Goal: Contribute content: Contribute content

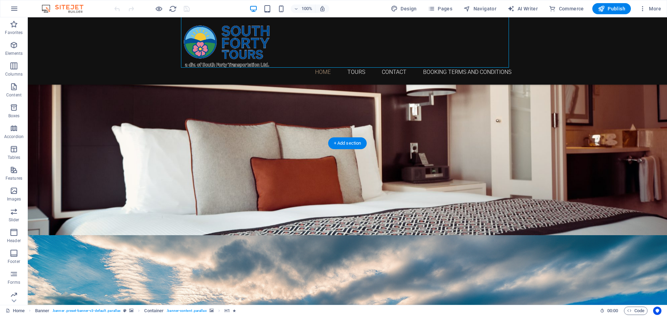
scroll to position [35, 0]
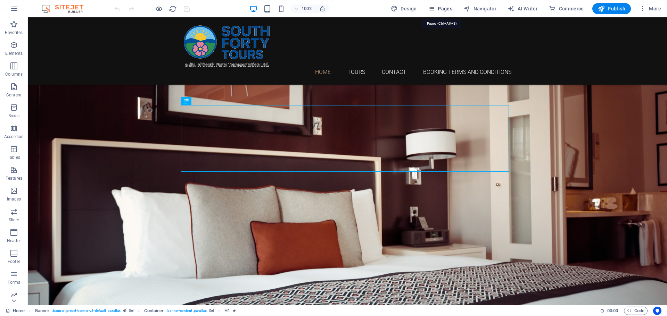
click at [444, 6] on span "Pages" at bounding box center [440, 8] width 24 height 7
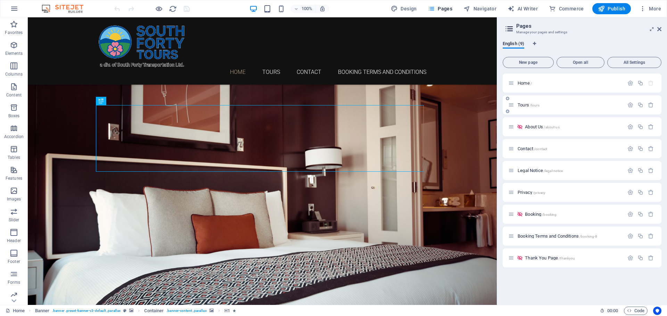
click at [524, 107] on div "Tours /tours" at bounding box center [566, 105] width 116 height 8
click at [525, 106] on span "Tours /tours" at bounding box center [529, 104] width 22 height 5
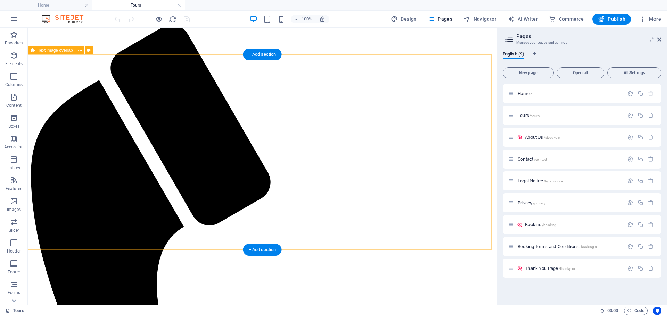
scroll to position [69, 0]
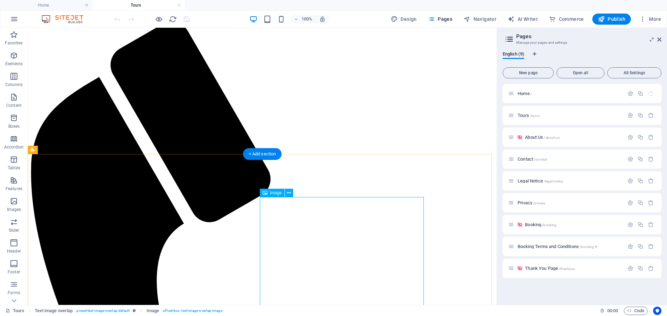
scroll to position [104, 0]
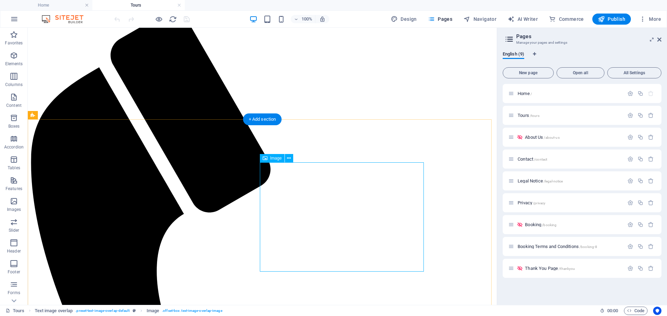
select select "%"
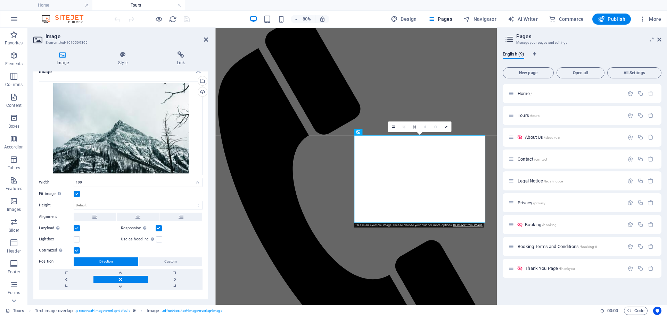
scroll to position [20, 0]
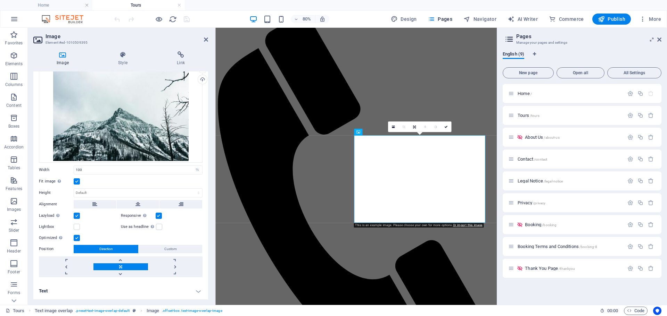
click at [197, 290] on h4 "Text" at bounding box center [120, 291] width 175 height 17
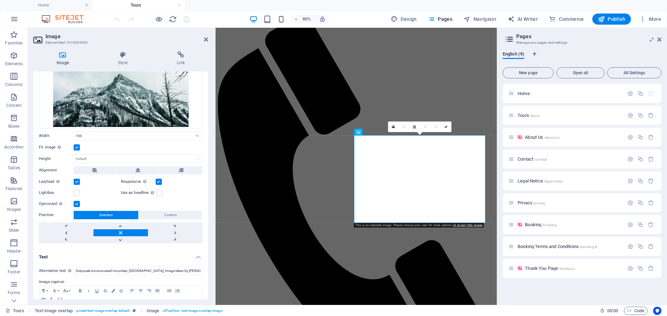
scroll to position [86, 0]
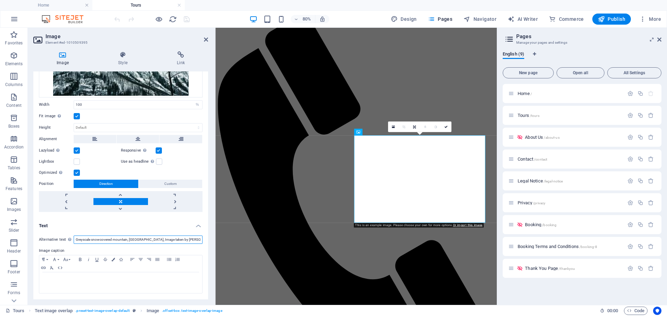
click at [110, 240] on input "Greyscale snowcovered mountain, [GEOGRAPHIC_DATA], Image taken by [PERSON_NAME]" at bounding box center [138, 240] width 129 height 8
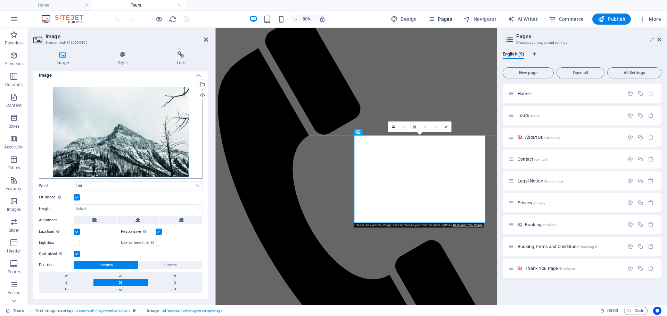
scroll to position [0, 0]
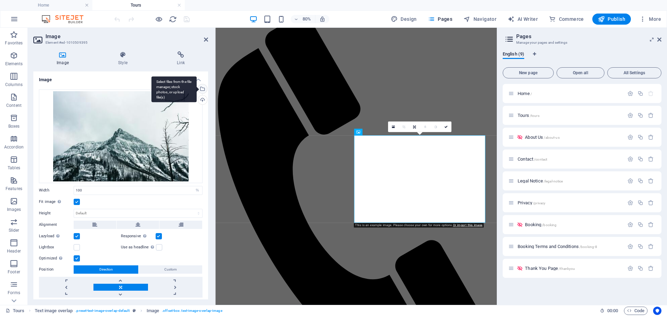
click at [204, 91] on div "Select files from the file manager, stock photos, or upload file(s)" at bounding box center [202, 89] width 10 height 10
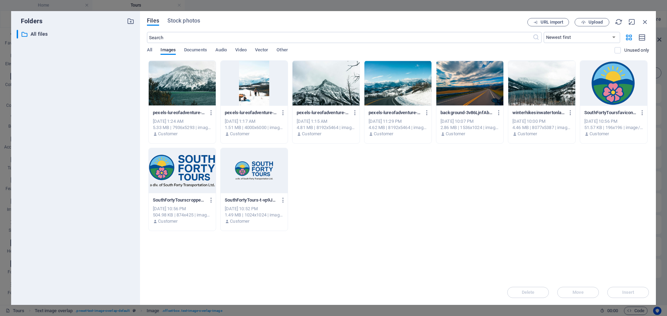
click at [321, 79] on div at bounding box center [325, 83] width 67 height 45
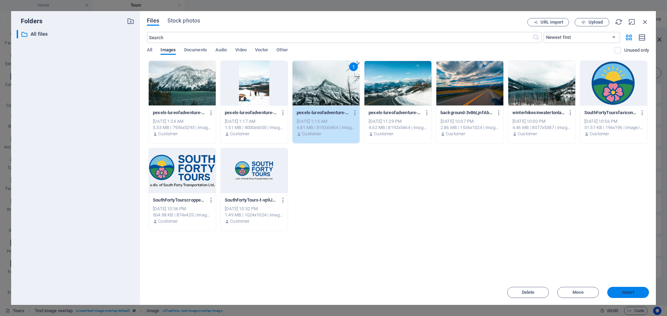
click at [634, 293] on span "Insert" at bounding box center [628, 293] width 12 height 4
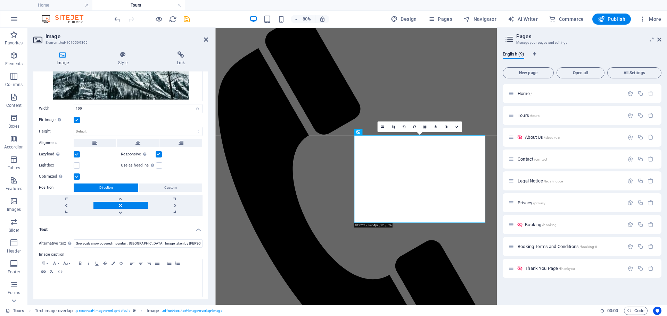
scroll to position [86, 0]
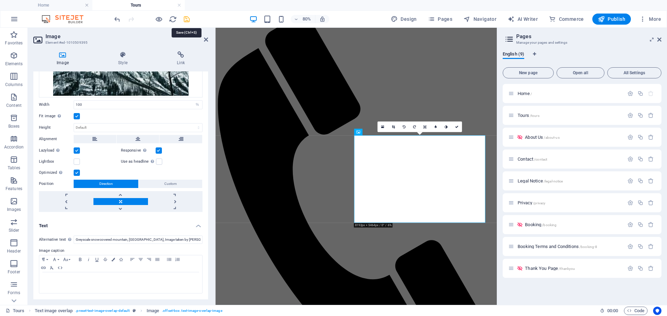
click at [186, 20] on icon "save" at bounding box center [187, 19] width 8 height 8
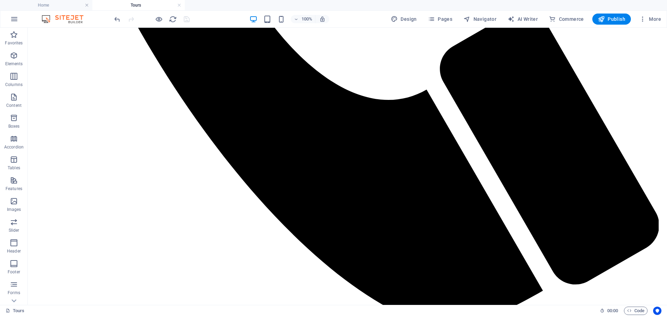
scroll to position [807, 0]
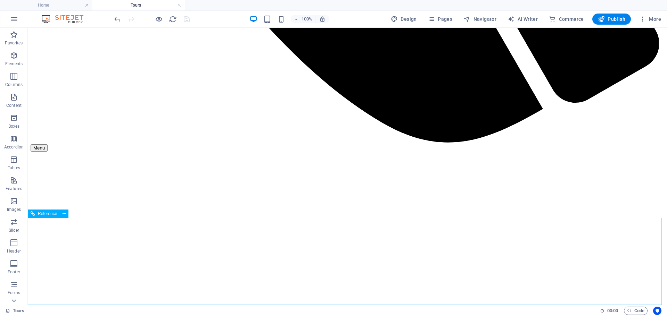
click at [43, 213] on span "Reference" at bounding box center [47, 214] width 19 height 4
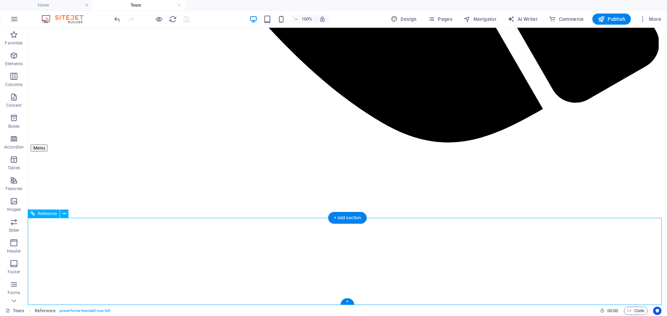
scroll to position [850, 0]
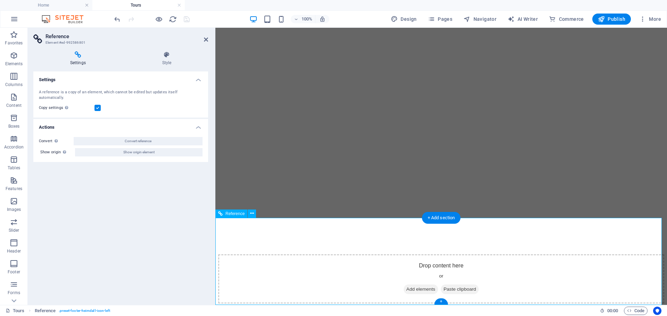
click at [168, 60] on h4 "Style" at bounding box center [166, 58] width 83 height 15
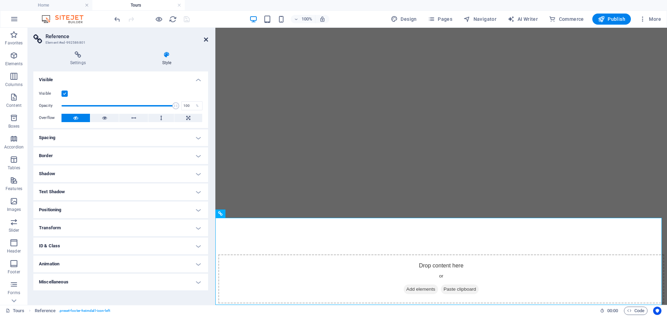
click at [207, 42] on icon at bounding box center [206, 40] width 4 height 6
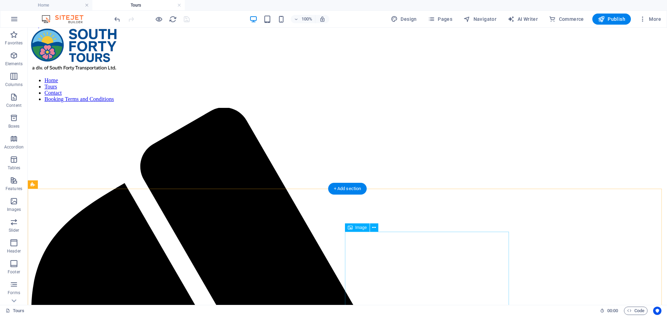
scroll to position [0, 0]
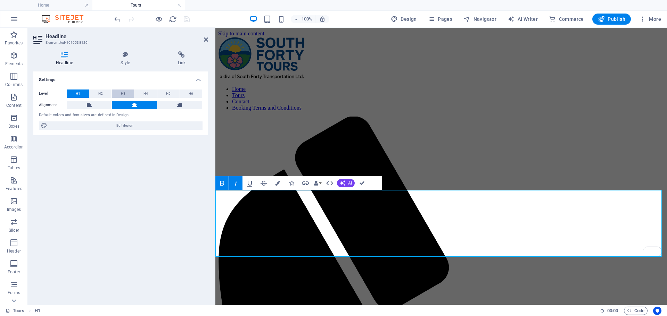
click at [116, 91] on button "H3" at bounding box center [123, 94] width 22 height 8
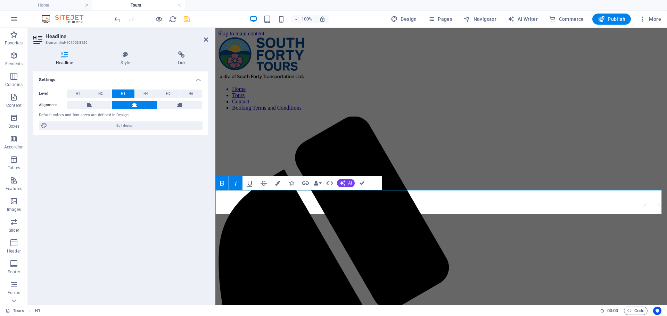
drag, startPoint x: 487, startPoint y: 198, endPoint x: 397, endPoint y: 194, distance: 90.0
click at [81, 96] on button "H1" at bounding box center [78, 94] width 22 height 8
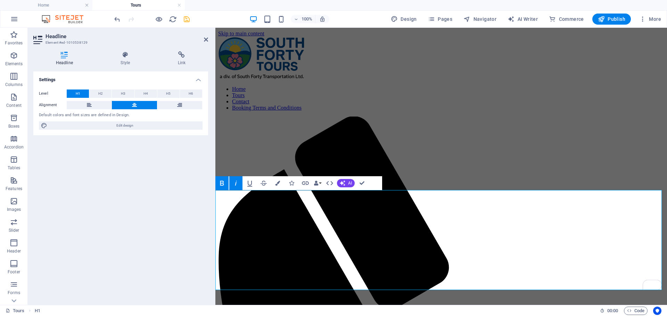
drag, startPoint x: 583, startPoint y: 266, endPoint x: 297, endPoint y: 240, distance: 287.4
click at [144, 94] on span "H4" at bounding box center [145, 94] width 5 height 8
drag, startPoint x: 569, startPoint y: 276, endPoint x: 288, endPoint y: 250, distance: 282.9
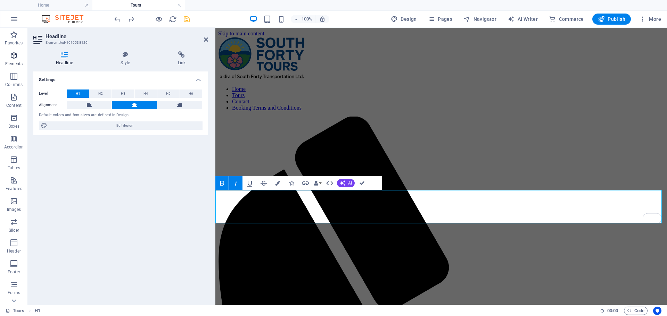
click at [19, 58] on span "Elements" at bounding box center [14, 59] width 28 height 17
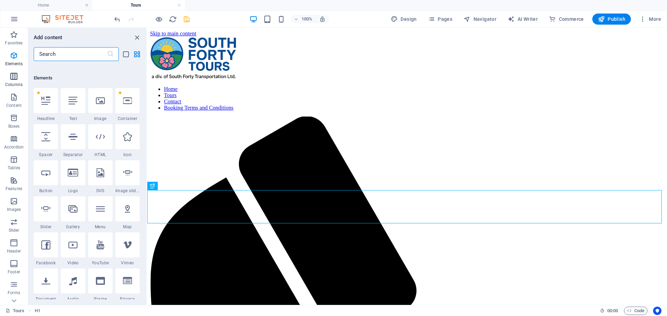
scroll to position [74, 0]
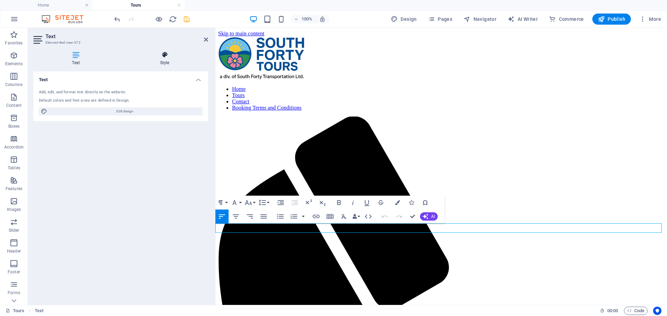
click at [166, 60] on h4 "Style" at bounding box center [164, 58] width 87 height 15
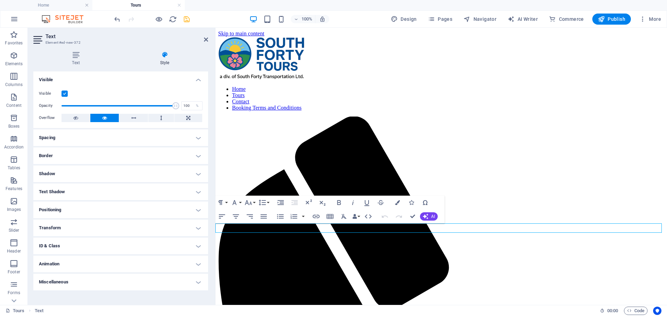
drag, startPoint x: 300, startPoint y: 229, endPoint x: 184, endPoint y: 228, distance: 115.3
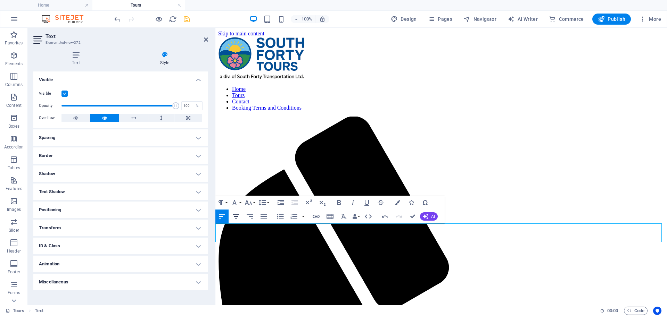
click at [235, 217] on icon "button" at bounding box center [236, 217] width 8 height 8
click at [226, 204] on button "Paragraph Format" at bounding box center [221, 203] width 13 height 14
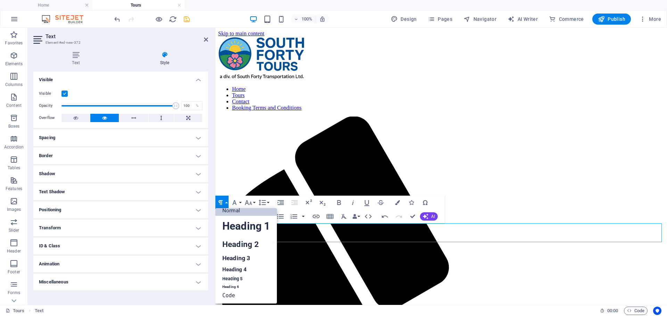
scroll to position [6, 0]
drag, startPoint x: 460, startPoint y: 240, endPoint x: 401, endPoint y: 228, distance: 60.1
click at [240, 247] on link "Heading 2" at bounding box center [245, 245] width 61 height 16
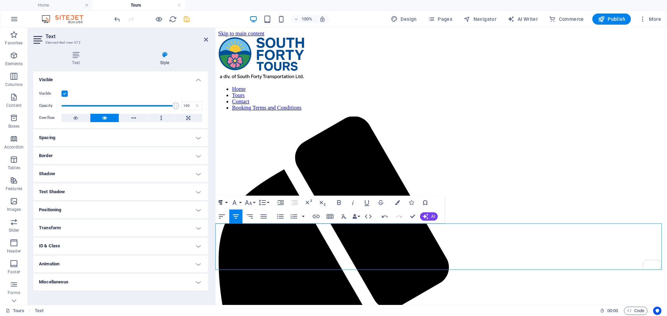
click at [227, 201] on button "Paragraph Format" at bounding box center [221, 203] width 13 height 14
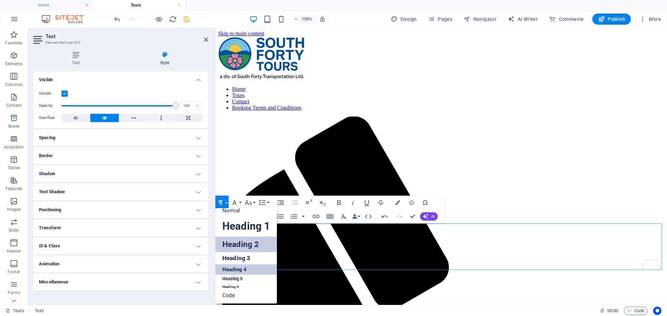
click at [236, 270] on link "Heading 4" at bounding box center [245, 270] width 61 height 10
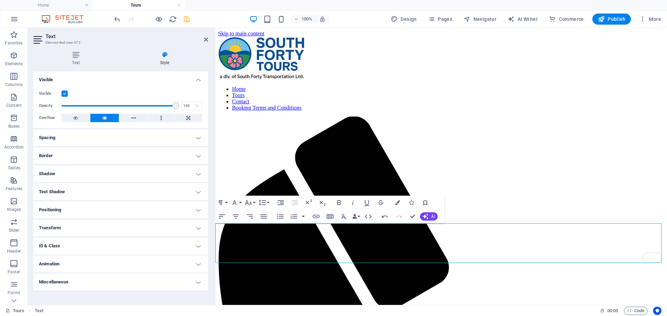
drag, startPoint x: 241, startPoint y: 238, endPoint x: 421, endPoint y: 265, distance: 181.1
click at [229, 202] on div "Paragraph Format Normal Heading 1 Heading 2 Heading 3 Heading 4 Heading 5 Headi…" at bounding box center [242, 203] width 55 height 14
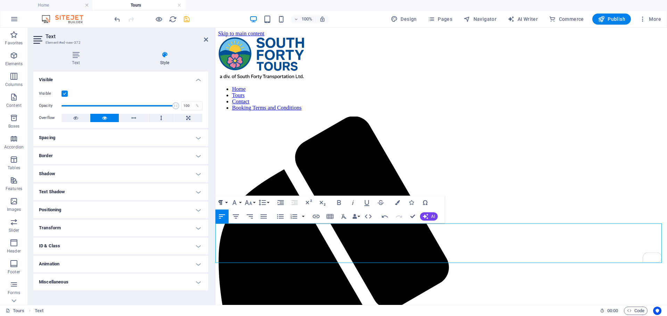
click at [228, 202] on button "Paragraph Format" at bounding box center [221, 203] width 13 height 14
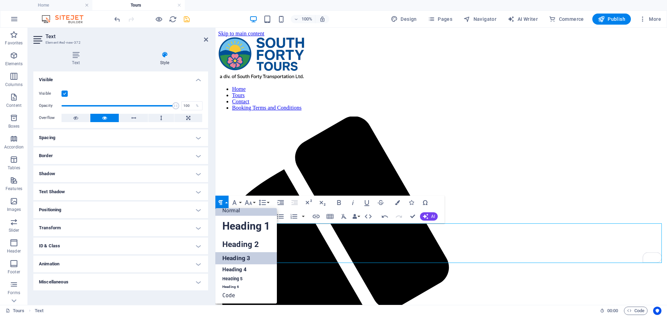
click at [243, 262] on link "Heading 3" at bounding box center [245, 259] width 61 height 12
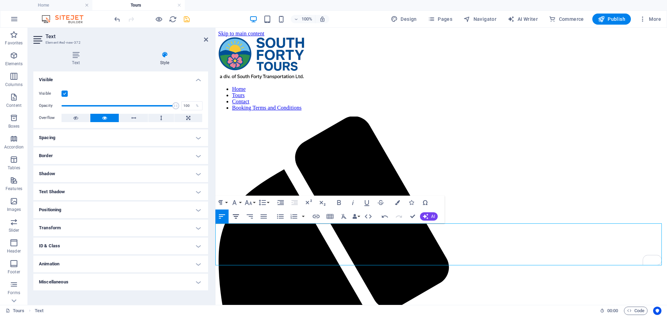
click at [237, 217] on icon "button" at bounding box center [236, 217] width 8 height 8
click at [228, 202] on button "Paragraph Format" at bounding box center [221, 203] width 13 height 14
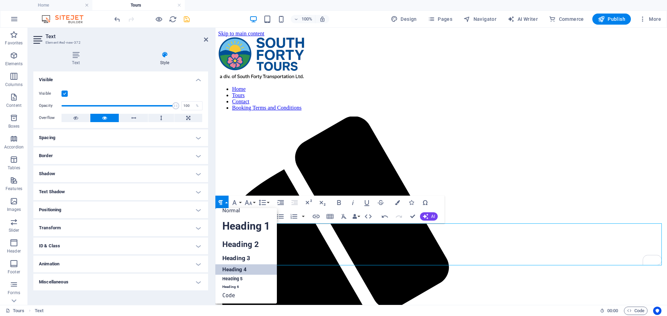
click at [253, 257] on link "Heading 3" at bounding box center [245, 259] width 61 height 12
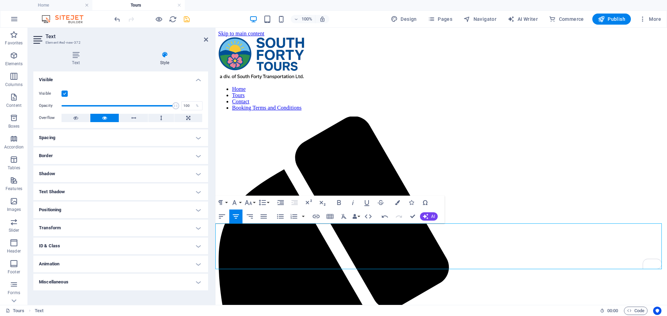
drag, startPoint x: 490, startPoint y: 265, endPoint x: 430, endPoint y: 238, distance: 66.7
click at [228, 200] on button "Paragraph Format" at bounding box center [221, 203] width 13 height 14
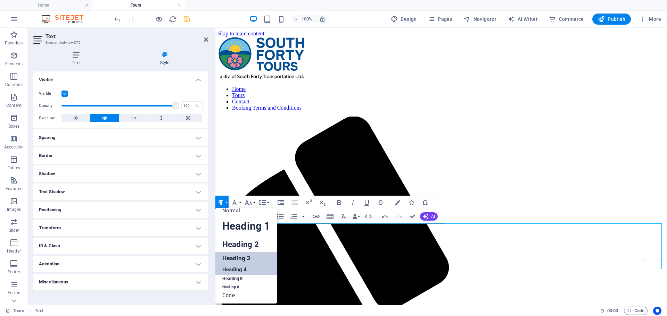
click at [232, 271] on link "Heading 4" at bounding box center [245, 270] width 61 height 10
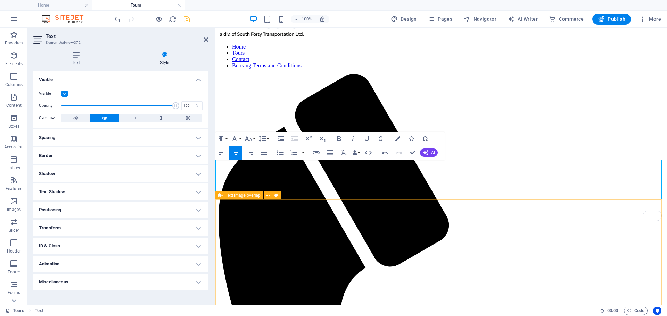
scroll to position [0, 0]
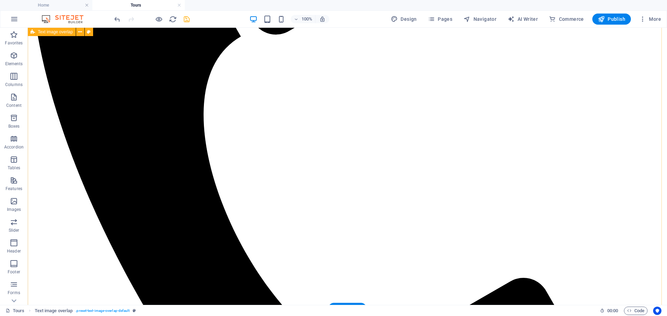
scroll to position [243, 0]
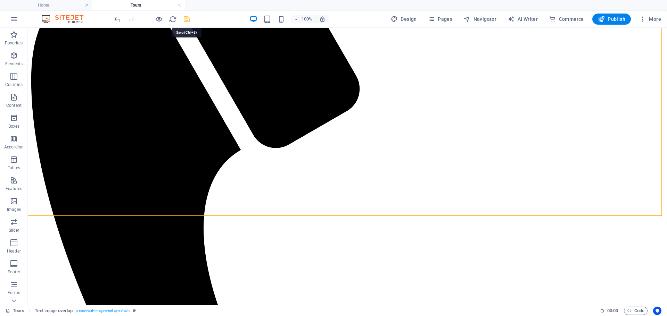
click at [186, 19] on icon "save" at bounding box center [187, 19] width 8 height 8
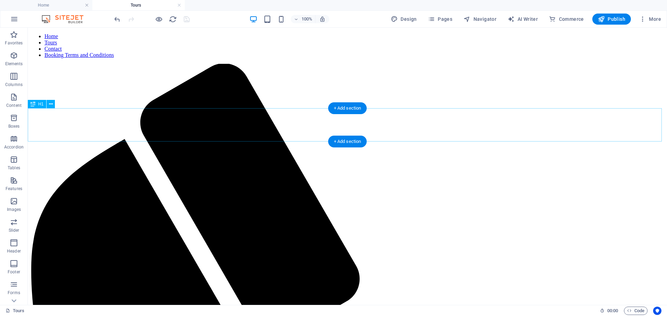
scroll to position [0, 0]
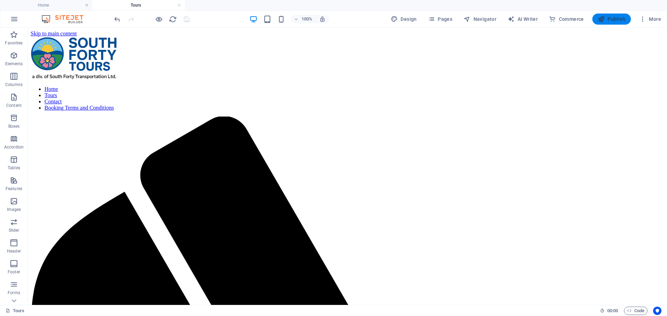
click at [613, 19] on span "Publish" at bounding box center [611, 19] width 27 height 7
